Goal: Task Accomplishment & Management: Manage account settings

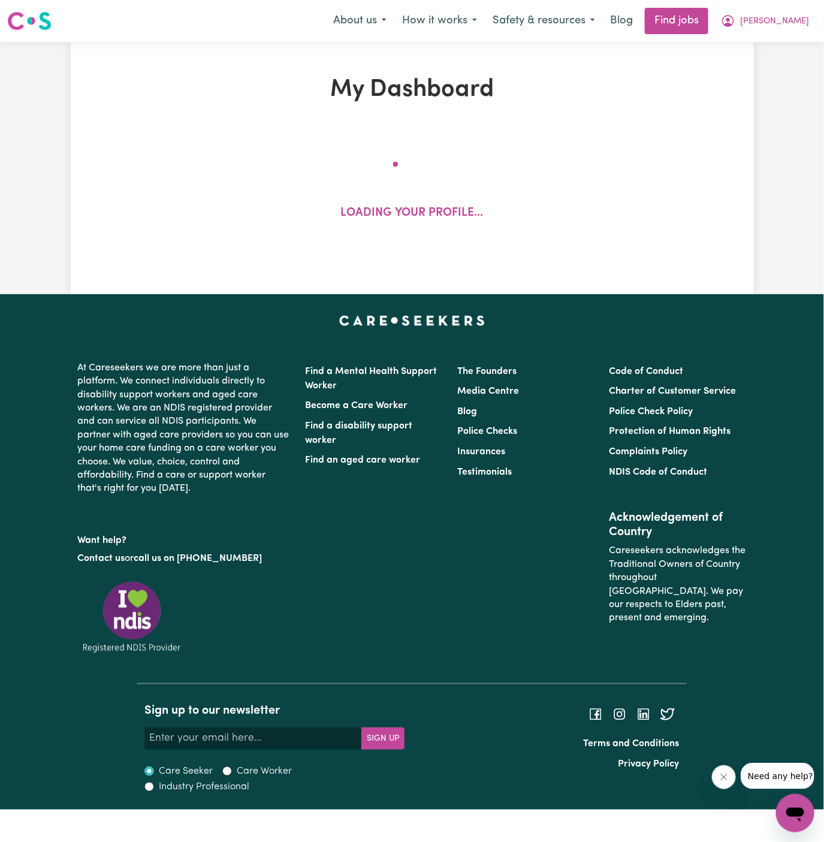
click at [640, 167] on div "My Dashboard Loading your profile..." at bounding box center [412, 168] width 683 height 185
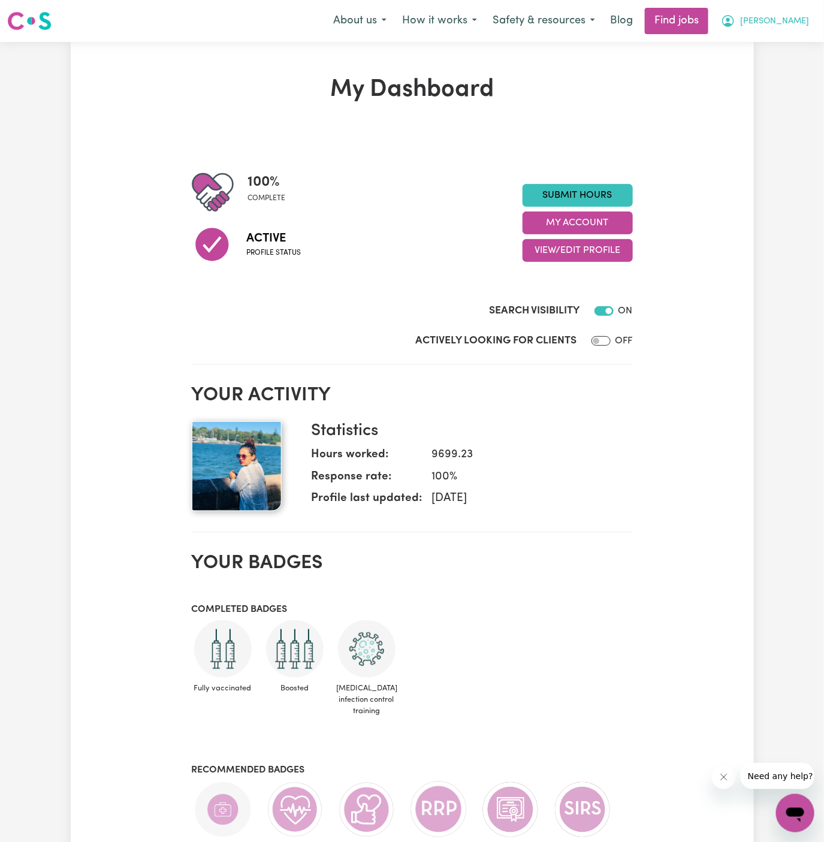
click at [801, 20] on span "[PERSON_NAME]" at bounding box center [774, 21] width 69 height 13
click at [785, 44] on link "My Account" at bounding box center [769, 46] width 95 height 23
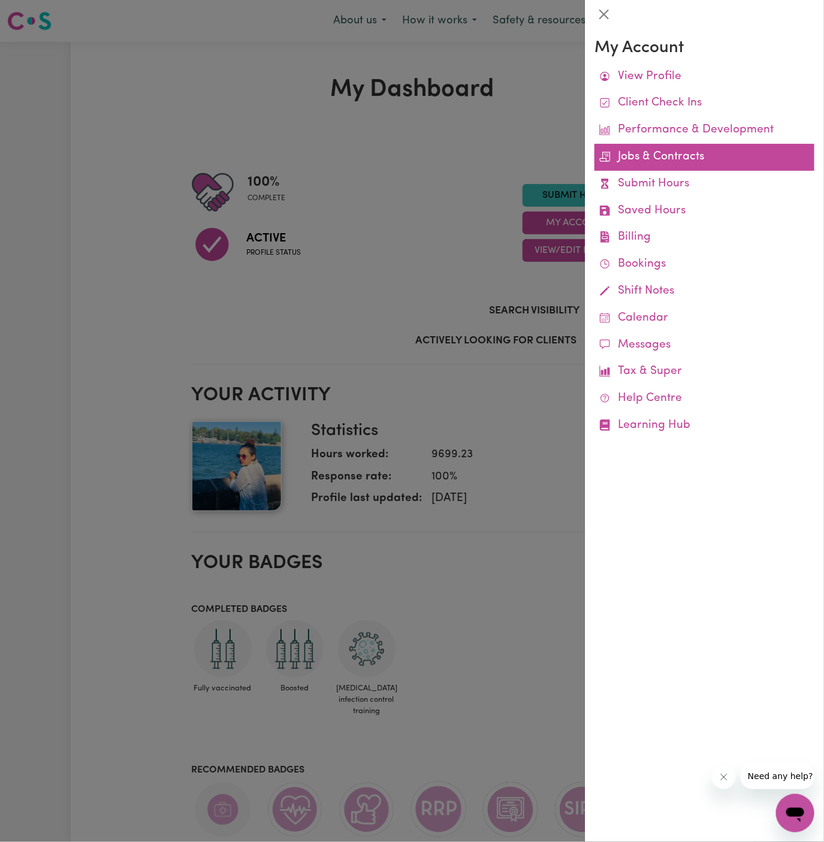
click at [683, 156] on link "Jobs & Contracts" at bounding box center [705, 157] width 220 height 27
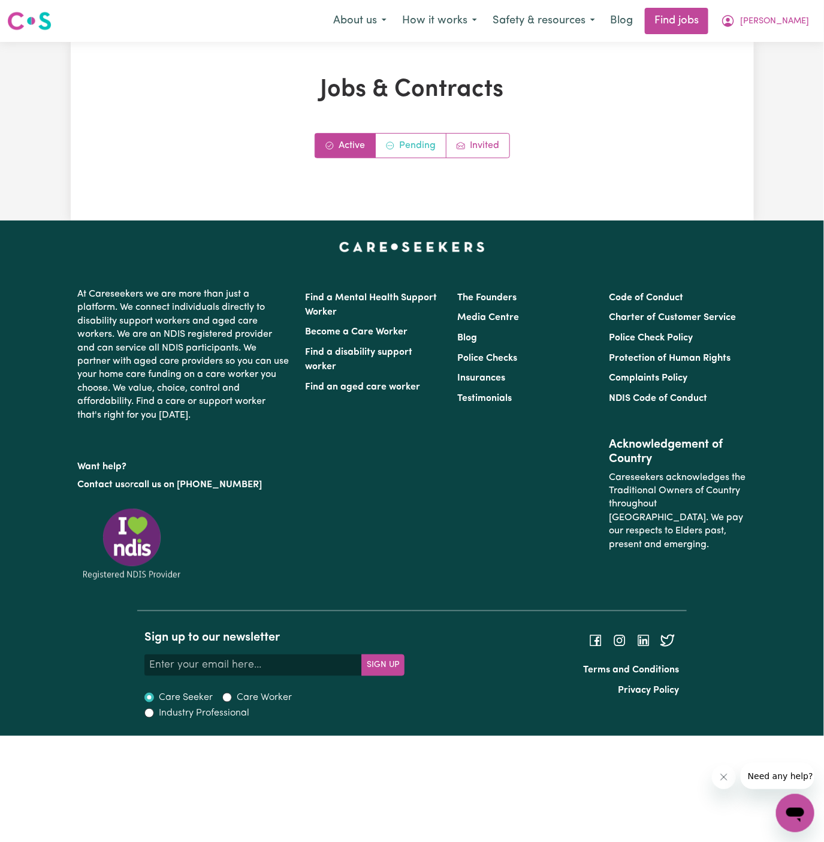
click at [409, 143] on link "Pending" at bounding box center [411, 146] width 71 height 24
click at [656, 126] on div "Jobs & Contracts Active Pending Invited" at bounding box center [412, 131] width 569 height 111
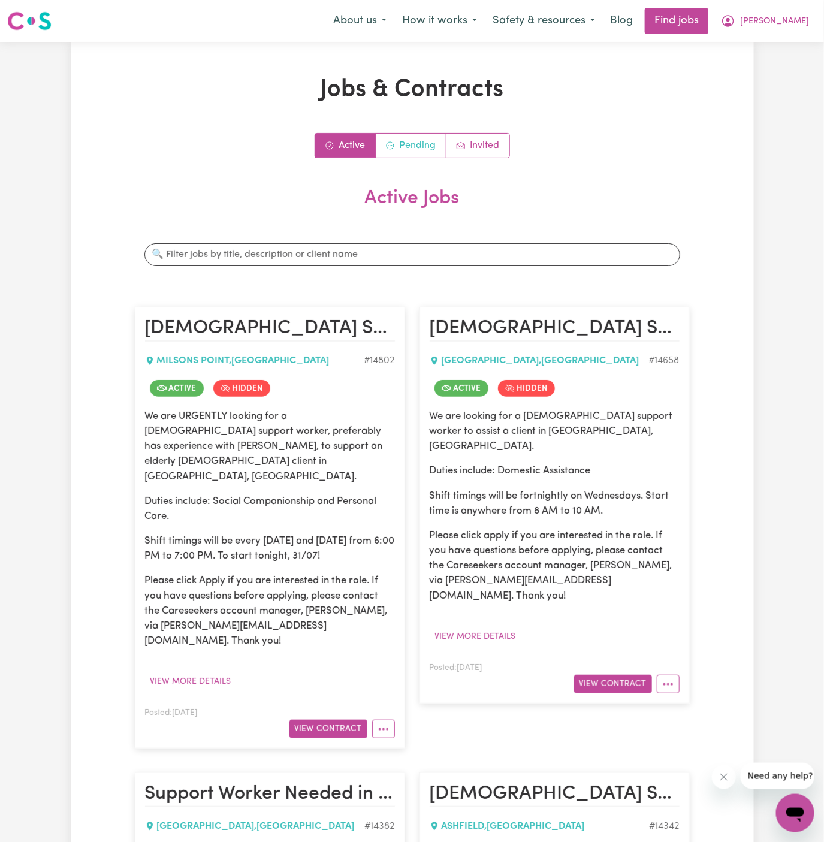
click at [412, 142] on link "Pending" at bounding box center [411, 146] width 71 height 24
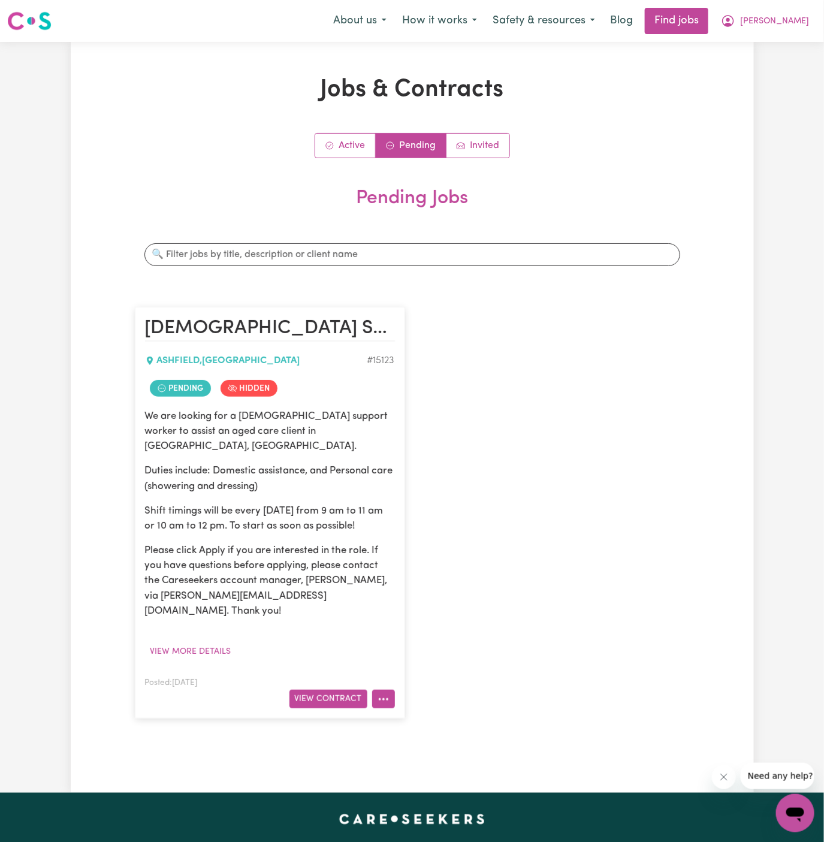
click at [382, 693] on icon "More options" at bounding box center [384, 699] width 12 height 12
click at [328, 690] on button "View Contract" at bounding box center [328, 699] width 78 height 19
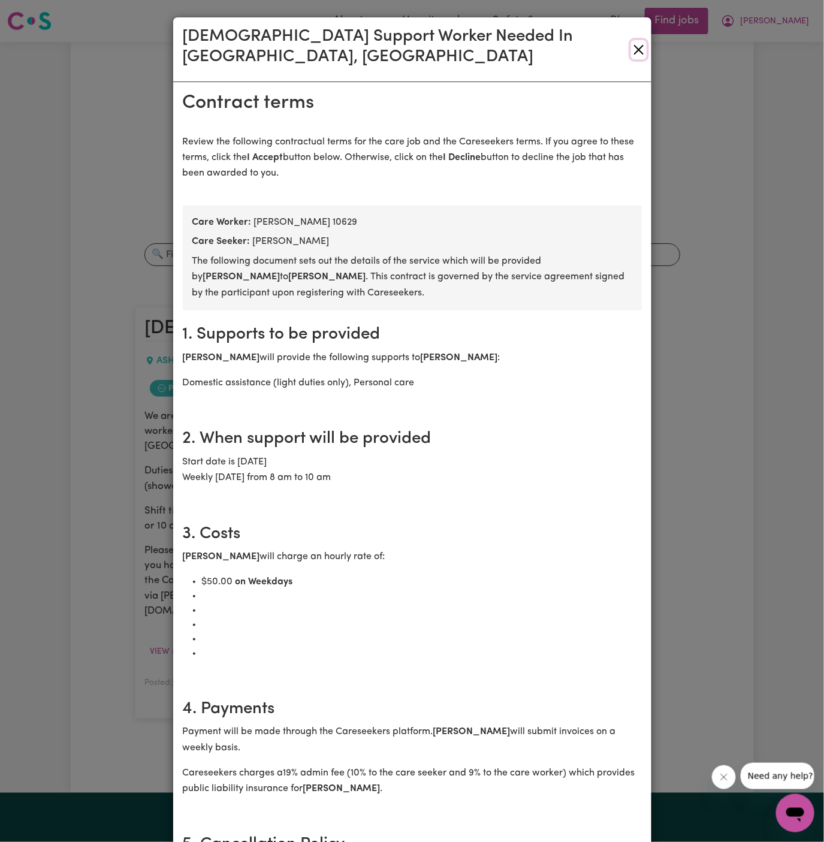
click at [644, 40] on button "Close" at bounding box center [639, 49] width 16 height 19
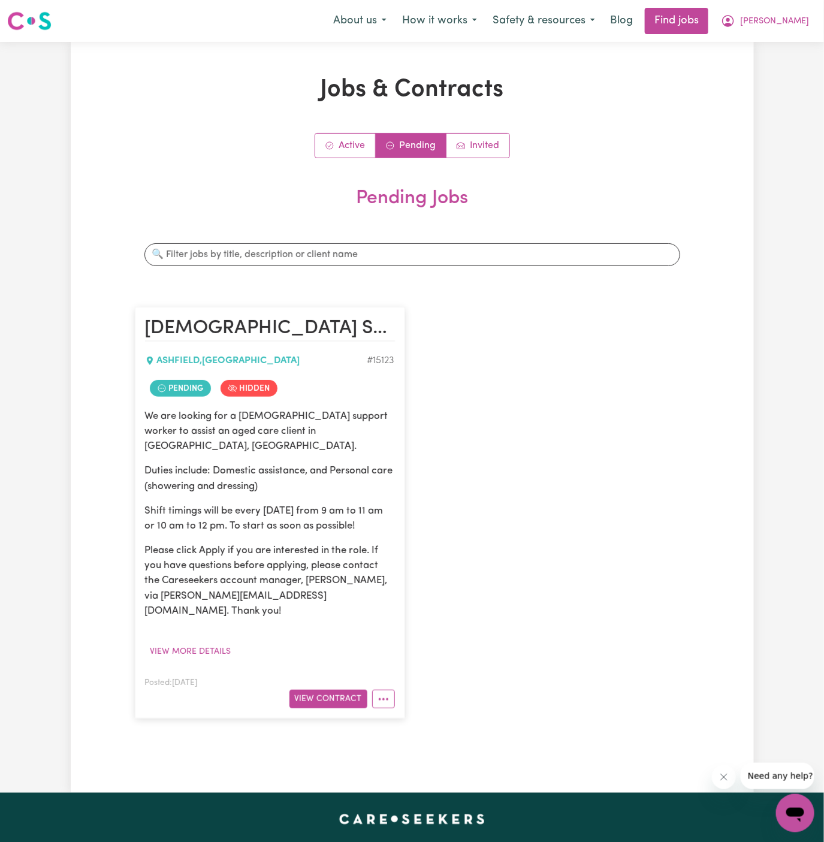
click at [795, 8] on div "About us How it works Safety & resources Blog Find jobs Angela" at bounding box center [570, 21] width 491 height 26
click at [795, 19] on span "[PERSON_NAME]" at bounding box center [774, 21] width 69 height 13
click at [781, 86] on link "Logout" at bounding box center [769, 91] width 95 height 23
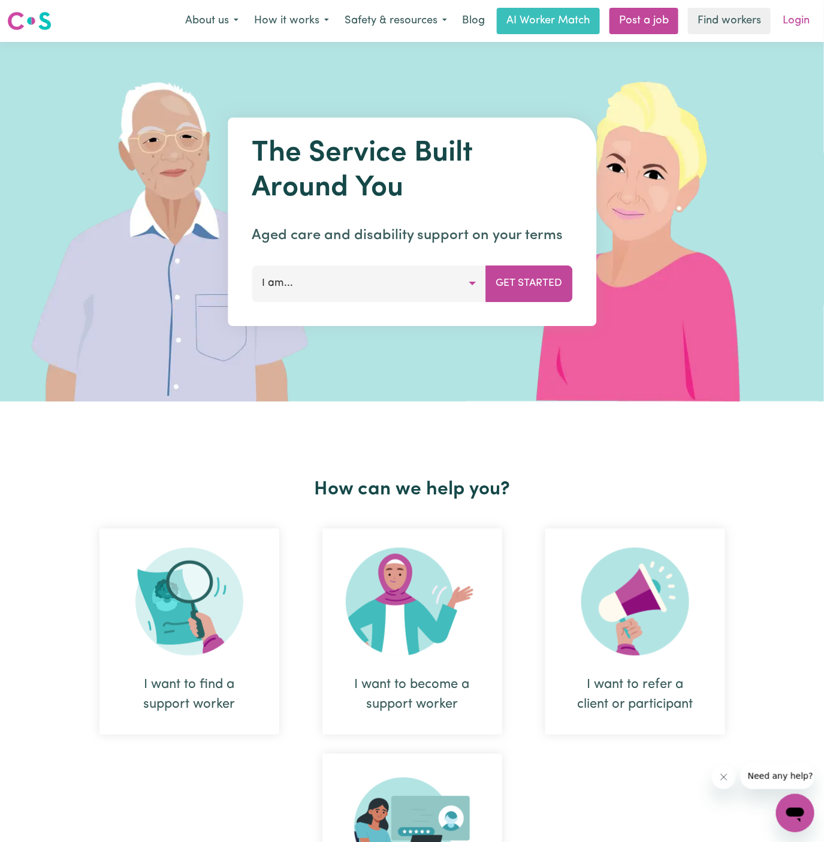
click at [800, 20] on link "Login" at bounding box center [796, 21] width 41 height 26
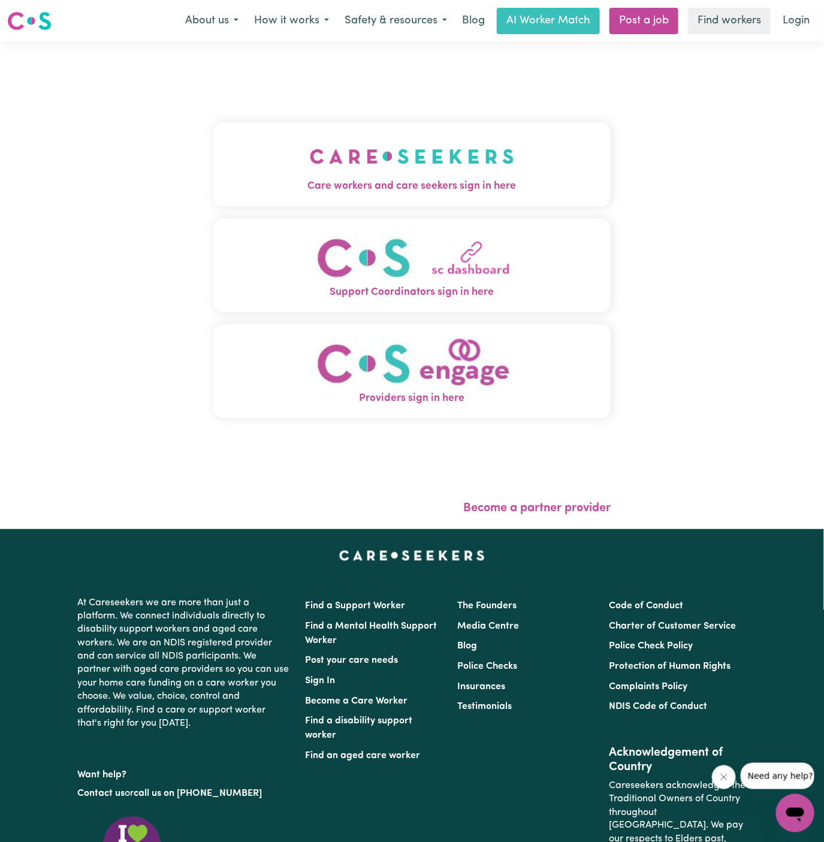
click at [450, 139] on button "Care workers and care seekers sign in here" at bounding box center [412, 164] width 398 height 84
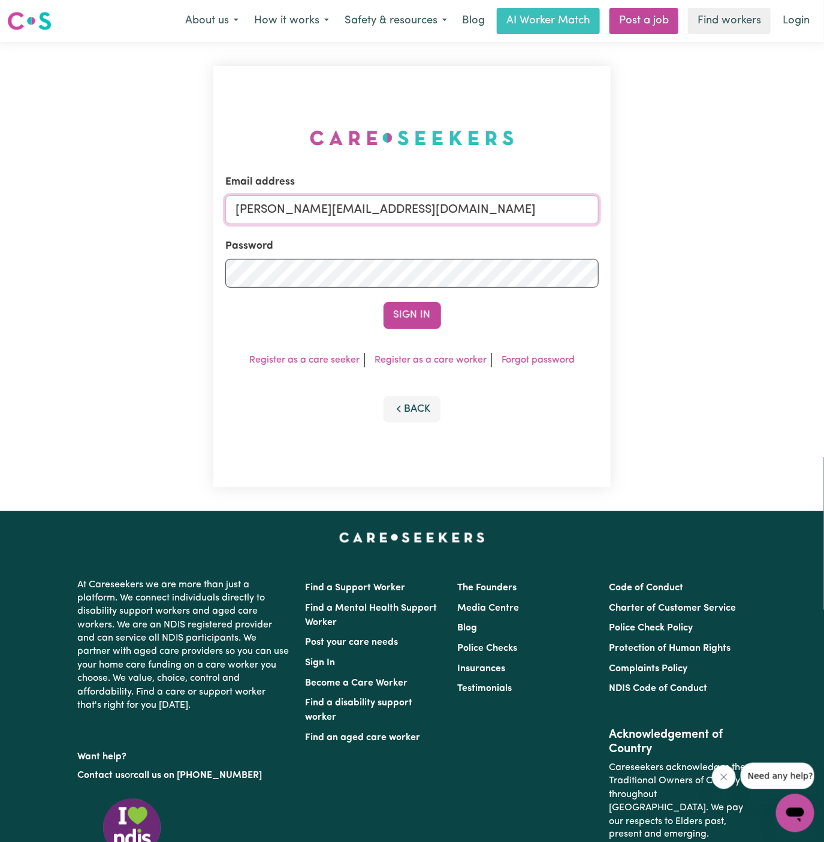
click at [449, 212] on input "dyan@careseekers.com.au" at bounding box center [412, 209] width 374 height 29
drag, startPoint x: 298, startPoint y: 212, endPoint x: 710, endPoint y: 219, distance: 411.8
click at [710, 219] on div "Email address superuser~BarbaraMakomaskaYSHCP@careseekers.com.au Password Sign …" at bounding box center [412, 276] width 824 height 469
type input "superuser~mudalikasoni88@yahoo.com"
click at [384, 302] on button "Sign In" at bounding box center [413, 315] width 58 height 26
